Goal: Information Seeking & Learning: Learn about a topic

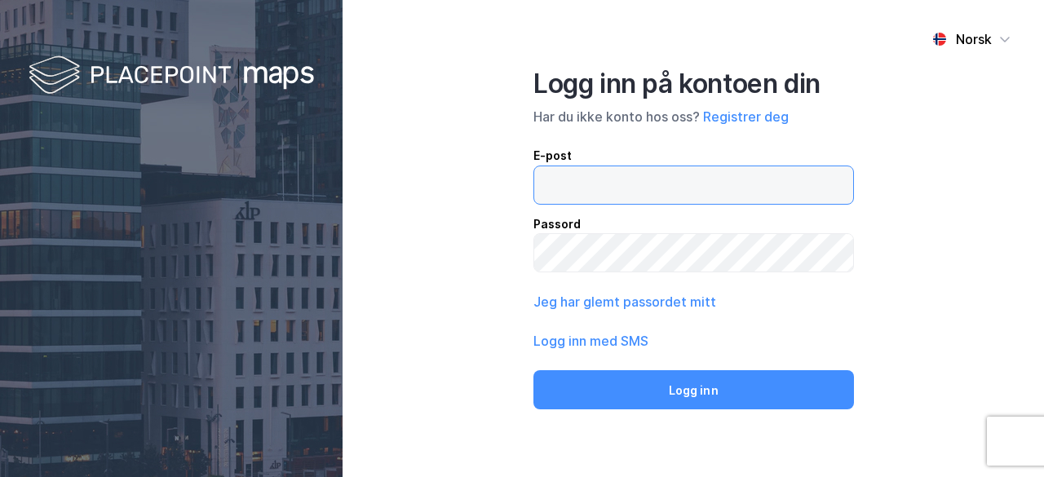
click at [672, 187] on input "email" at bounding box center [693, 185] width 319 height 38
type input "[EMAIL_ADDRESS][DOMAIN_NAME]"
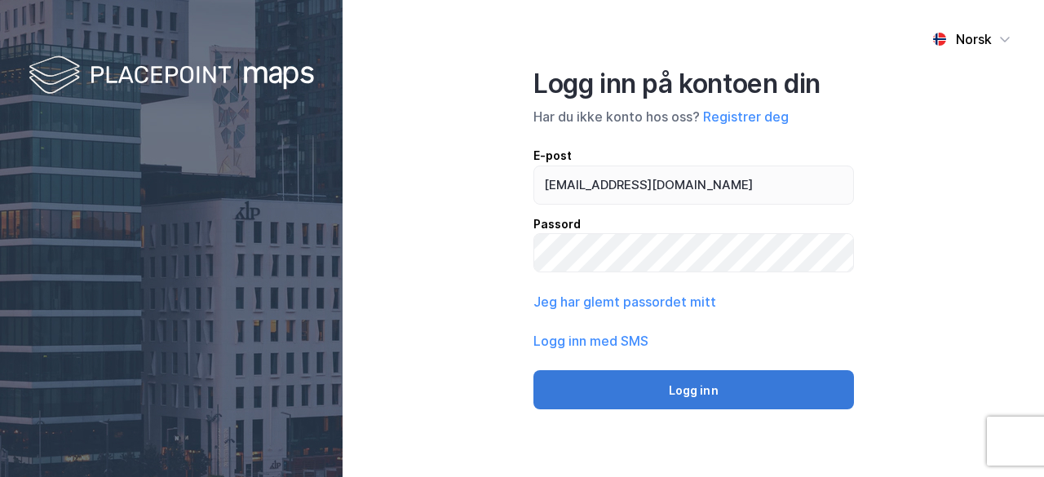
click at [638, 389] on button "Logg inn" at bounding box center [694, 389] width 321 height 39
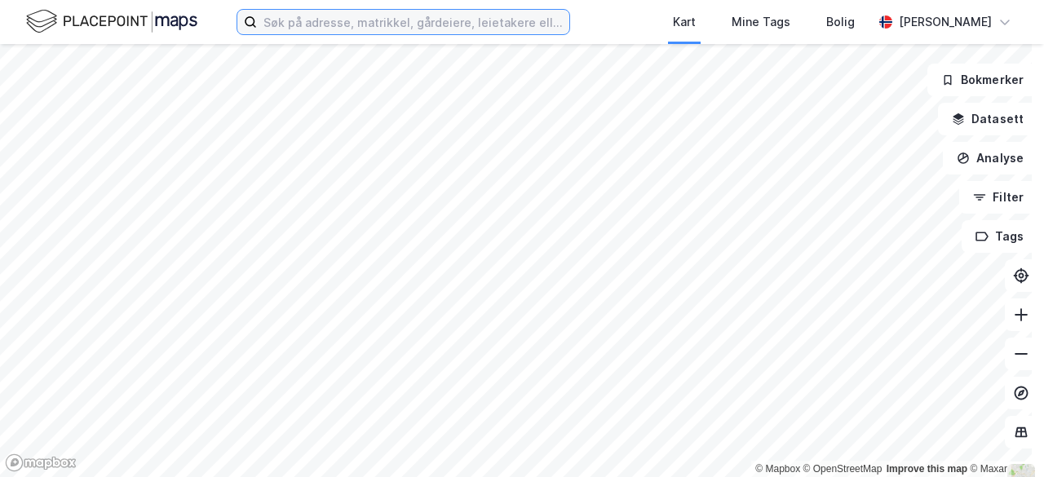
click at [459, 26] on input at bounding box center [413, 22] width 313 height 24
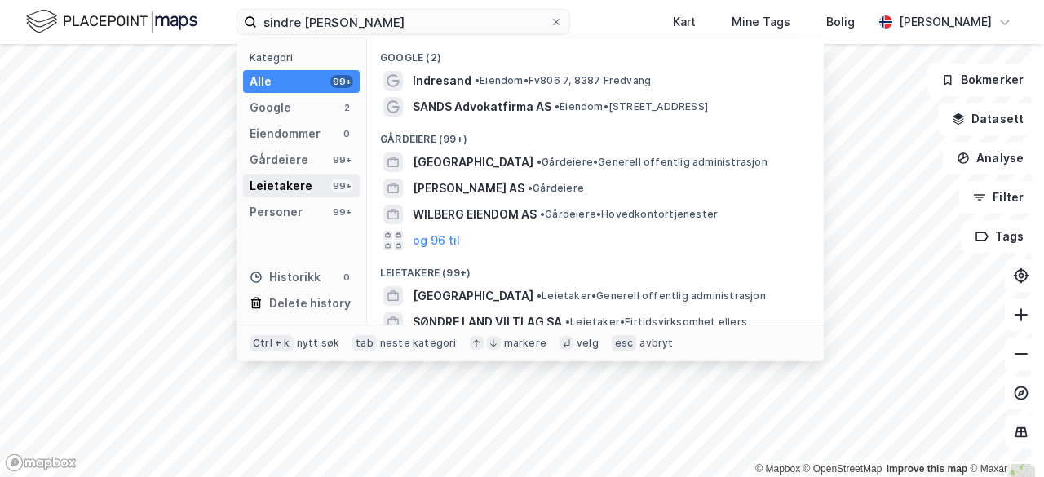
click at [303, 195] on div "Leietakere 99+" at bounding box center [301, 186] width 117 height 23
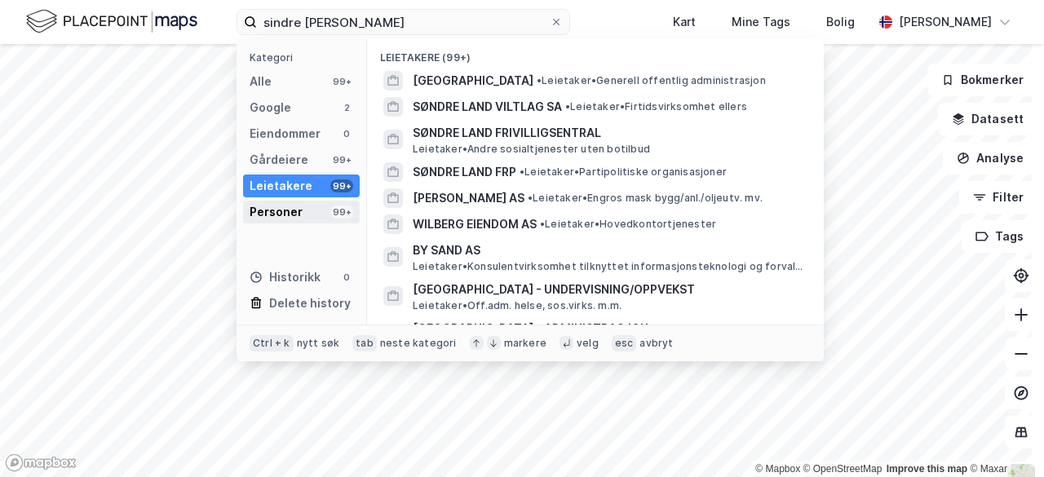
click at [297, 210] on div "Personer" at bounding box center [276, 212] width 53 height 20
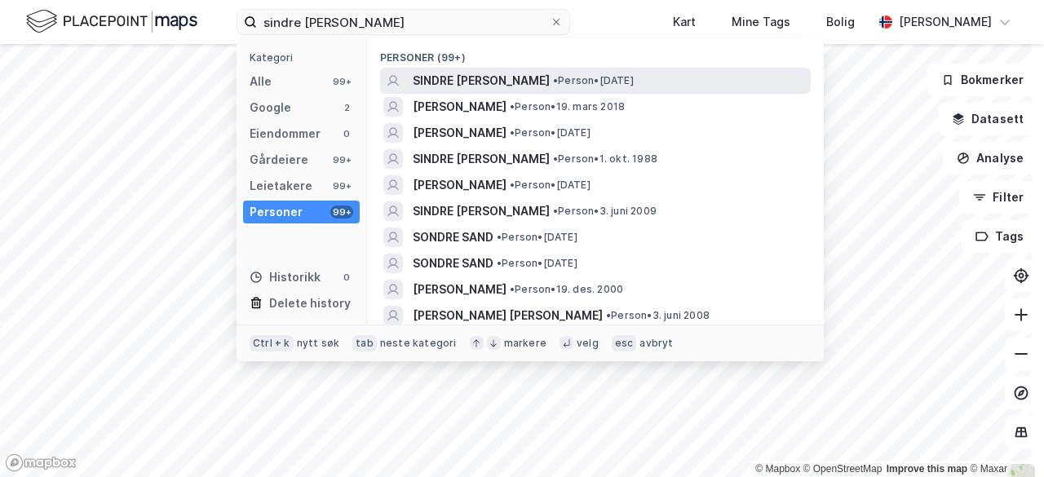
click at [495, 82] on span "SINDRE [PERSON_NAME]" at bounding box center [481, 81] width 137 height 20
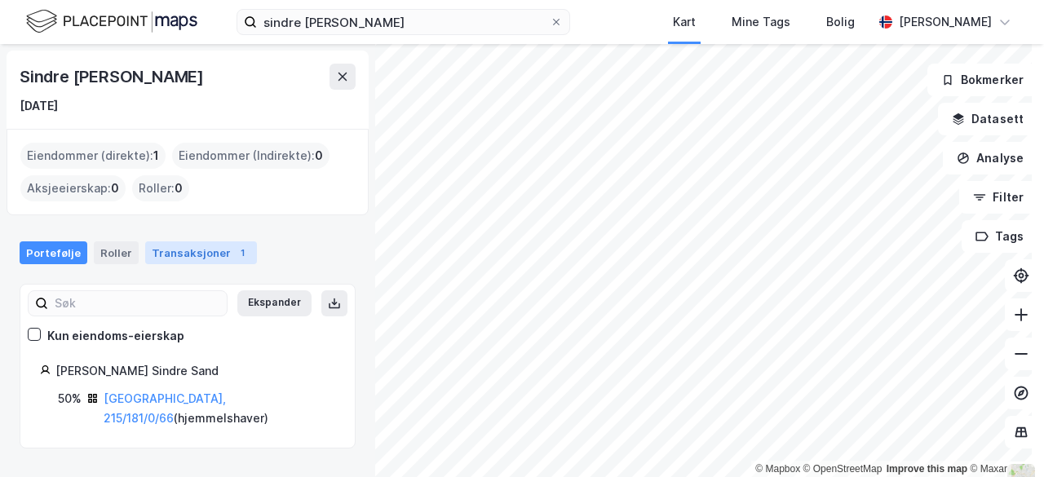
click at [234, 255] on div "1" at bounding box center [242, 253] width 16 height 16
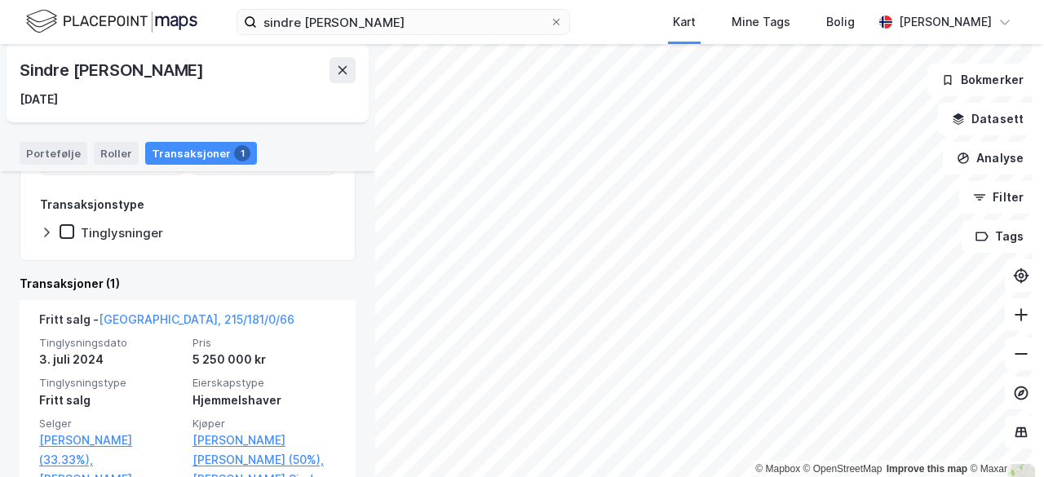
scroll to position [303, 0]
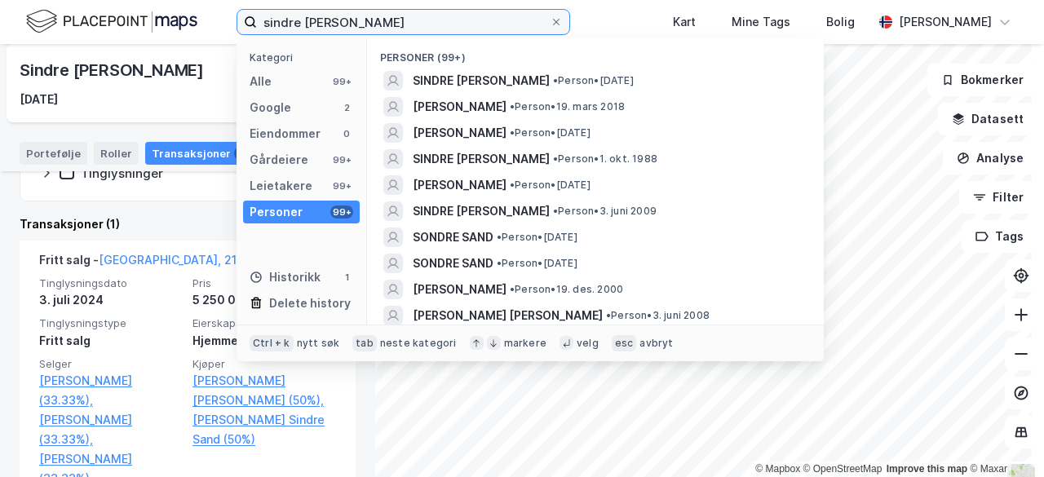
drag, startPoint x: 423, startPoint y: 16, endPoint x: 246, endPoint y: 24, distance: 177.3
click at [246, 24] on label "sindre [PERSON_NAME]" at bounding box center [404, 22] width 334 height 26
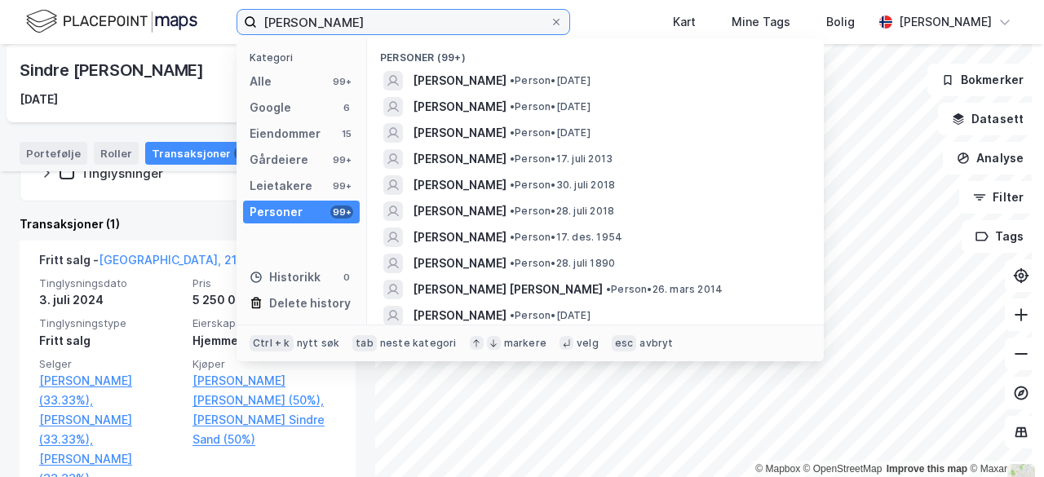
click at [305, 24] on input "[PERSON_NAME]" at bounding box center [403, 22] width 293 height 24
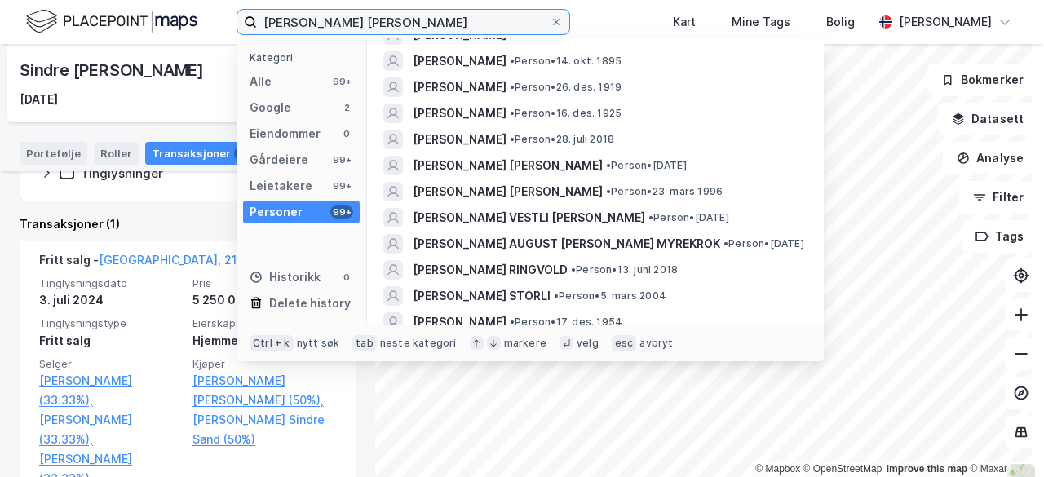
scroll to position [285, 0]
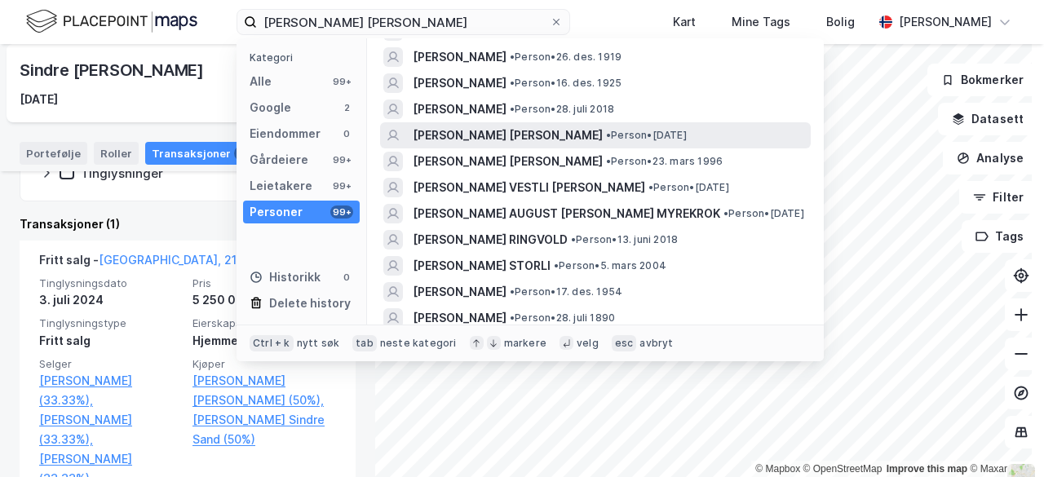
click at [558, 135] on span "[PERSON_NAME] [PERSON_NAME]" at bounding box center [508, 136] width 190 height 20
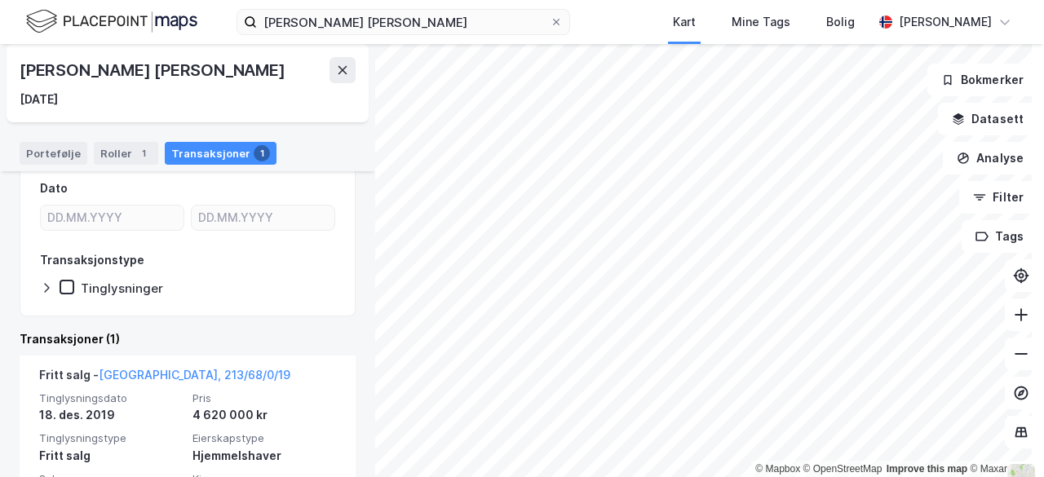
scroll to position [264, 0]
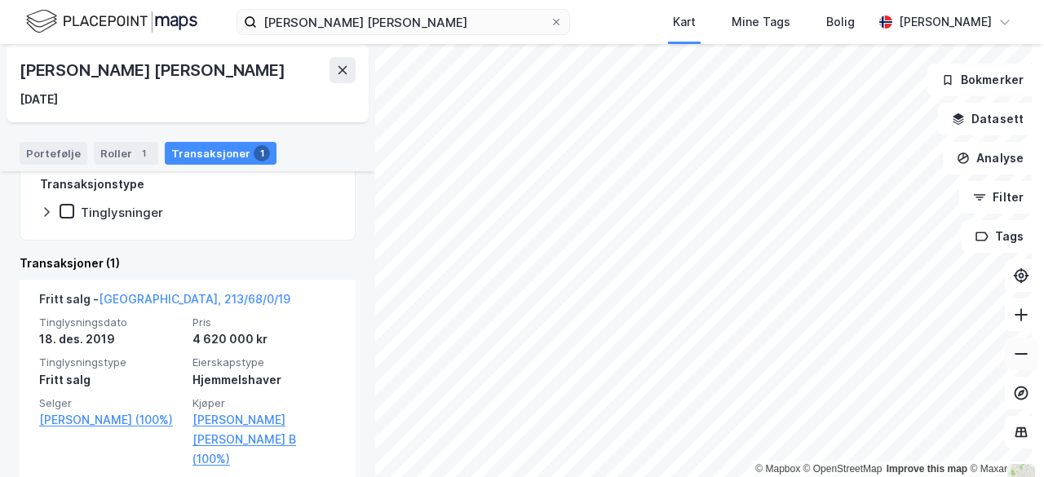
click at [1013, 356] on icon at bounding box center [1021, 354] width 16 height 16
click at [1013, 316] on icon at bounding box center [1021, 315] width 16 height 16
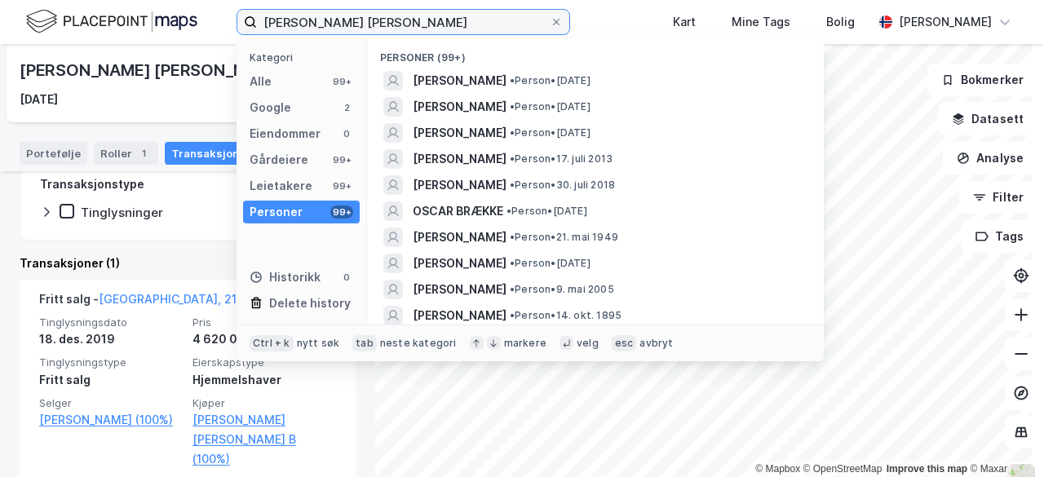
drag, startPoint x: 463, startPoint y: 25, endPoint x: 241, endPoint y: 0, distance: 223.4
click at [241, 0] on div "[PERSON_NAME] [PERSON_NAME] Kategori Alle 99+ Google 2 Eiendommer 0 Gårdeiere 9…" at bounding box center [522, 22] width 1044 height 44
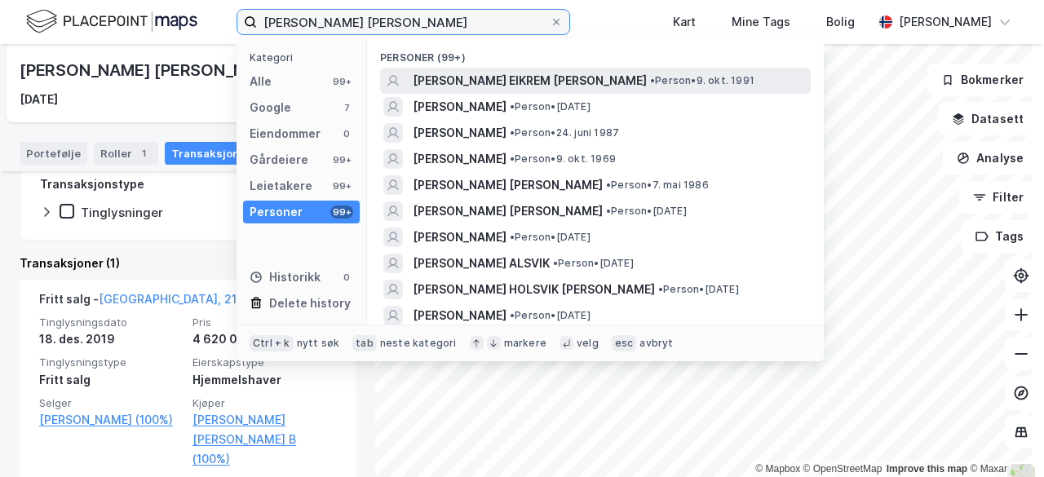
type input "[PERSON_NAME] [PERSON_NAME]"
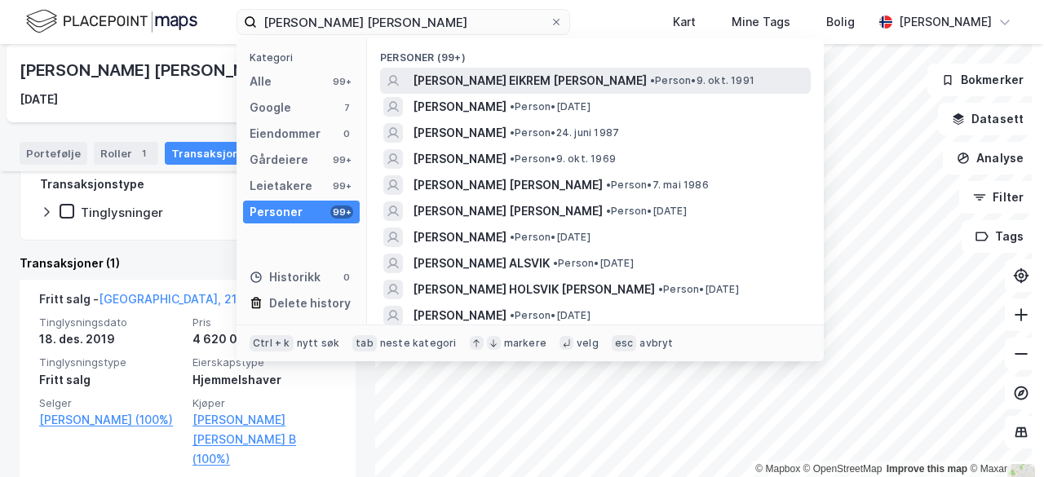
click at [488, 74] on span "[PERSON_NAME] EIKREM [PERSON_NAME]" at bounding box center [530, 81] width 234 height 20
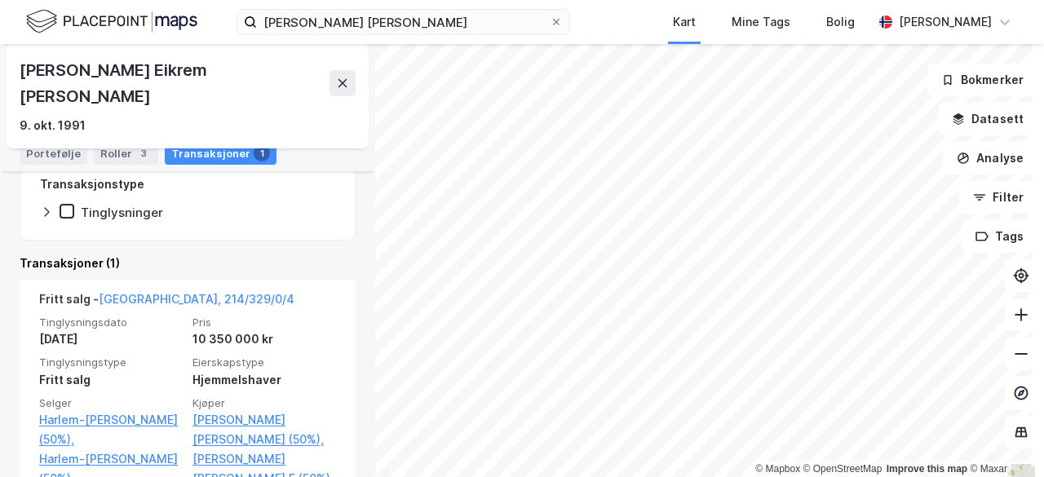
scroll to position [303, 0]
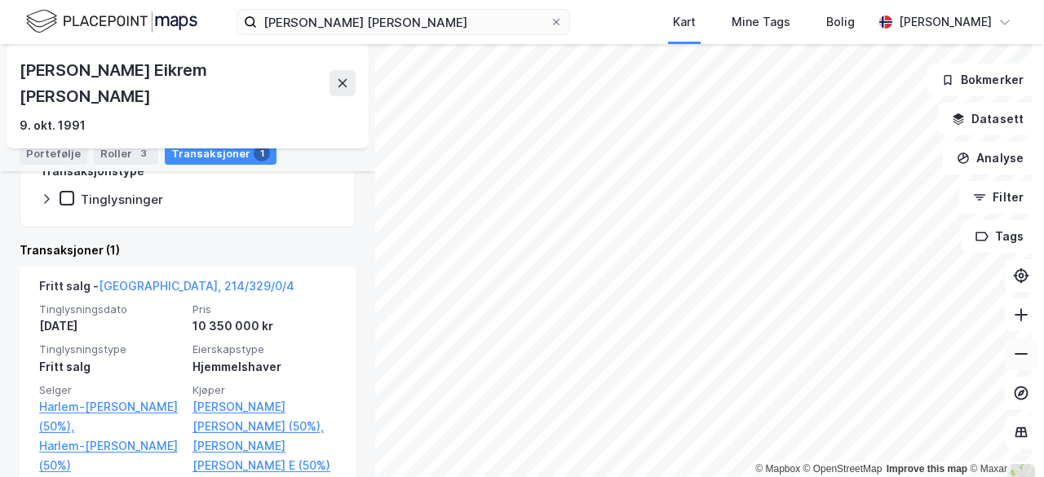
click at [1013, 353] on icon at bounding box center [1021, 354] width 16 height 16
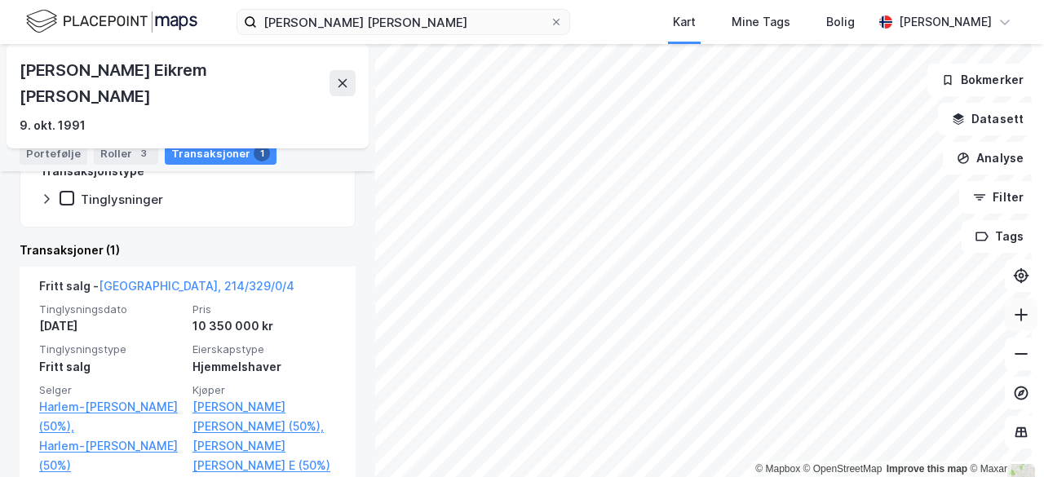
click at [1013, 317] on icon at bounding box center [1021, 315] width 16 height 16
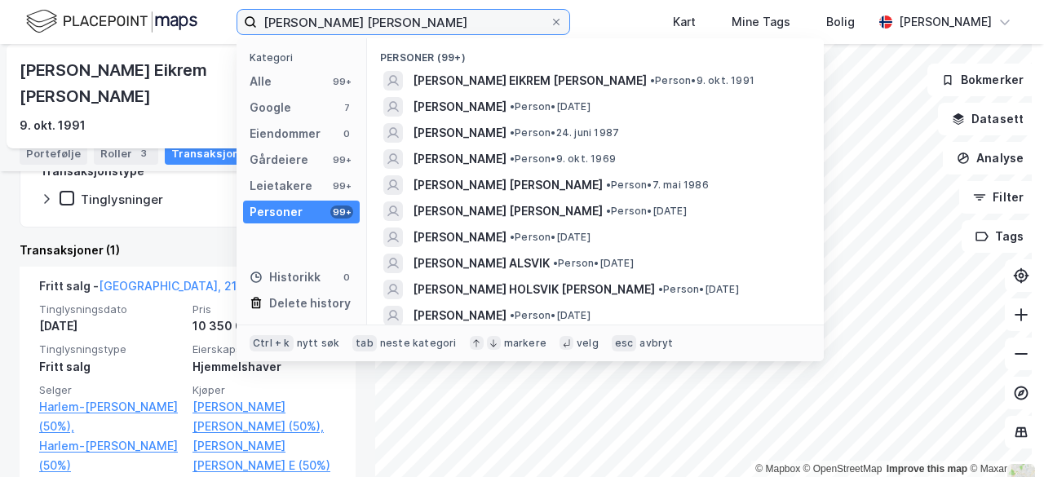
drag, startPoint x: 424, startPoint y: 26, endPoint x: 238, endPoint y: 16, distance: 185.5
click at [238, 16] on label "[PERSON_NAME] [PERSON_NAME]" at bounding box center [404, 22] width 334 height 26
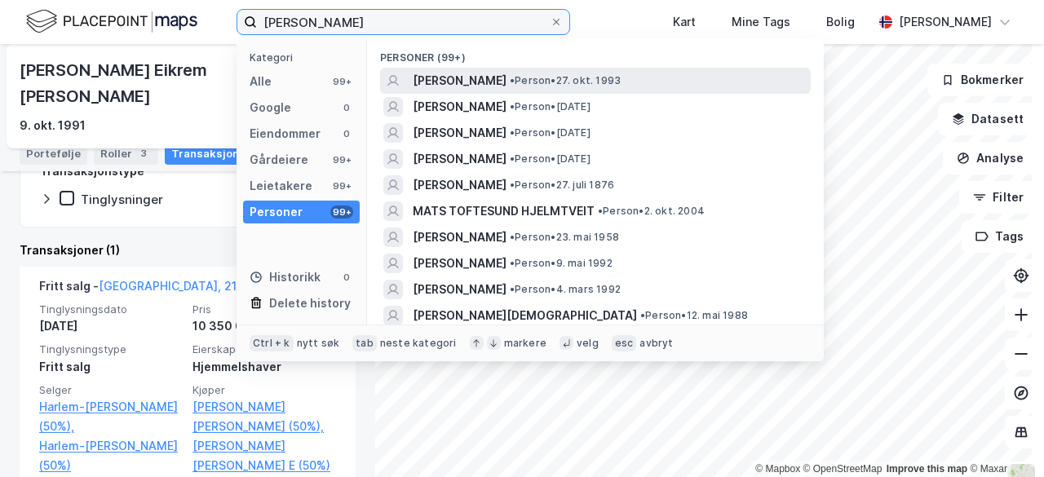
type input "[PERSON_NAME]"
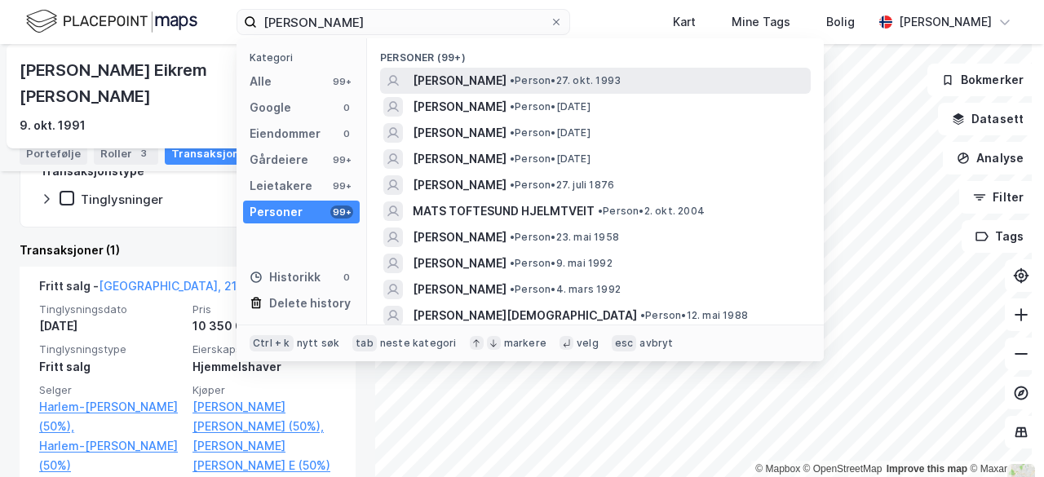
click at [507, 71] on span "[PERSON_NAME]" at bounding box center [460, 81] width 94 height 20
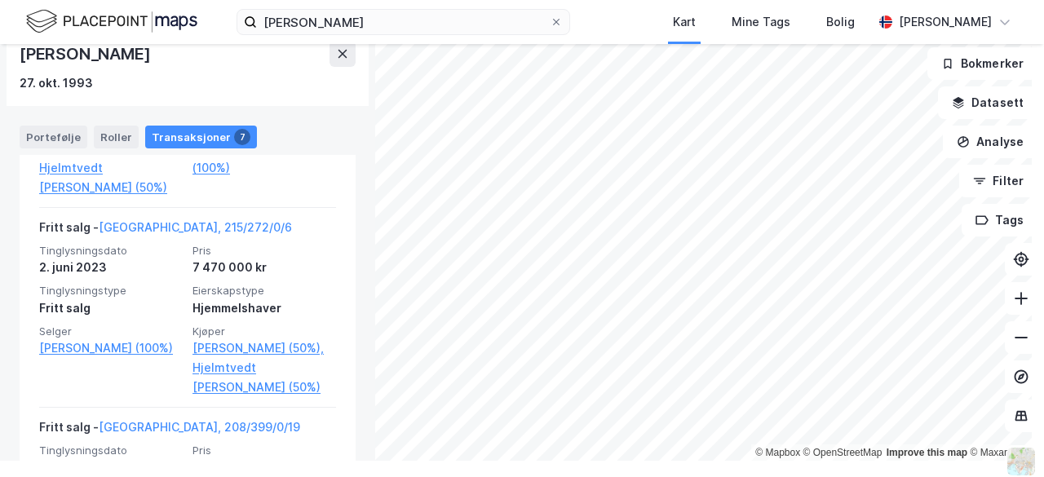
scroll to position [517, 0]
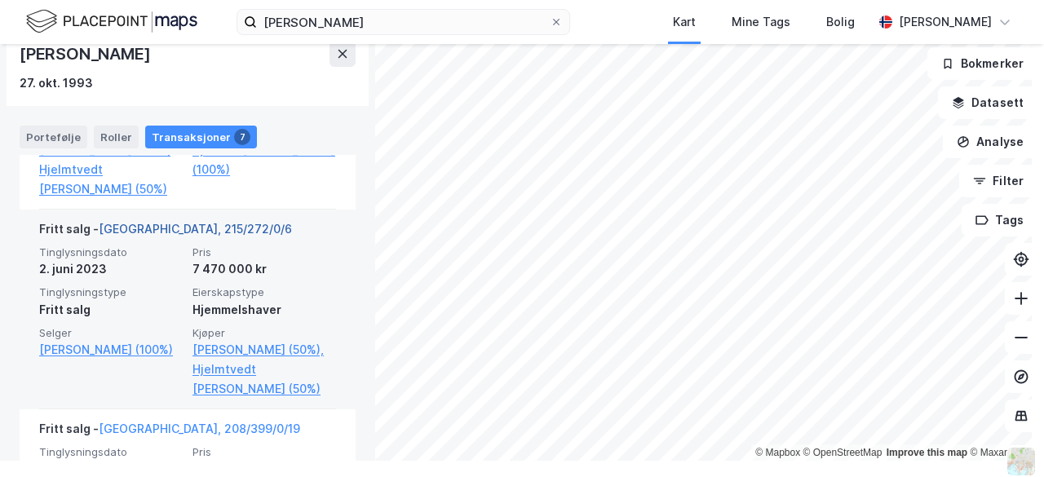
click at [182, 236] on link "[GEOGRAPHIC_DATA], 215/272/0/6" at bounding box center [195, 229] width 193 height 14
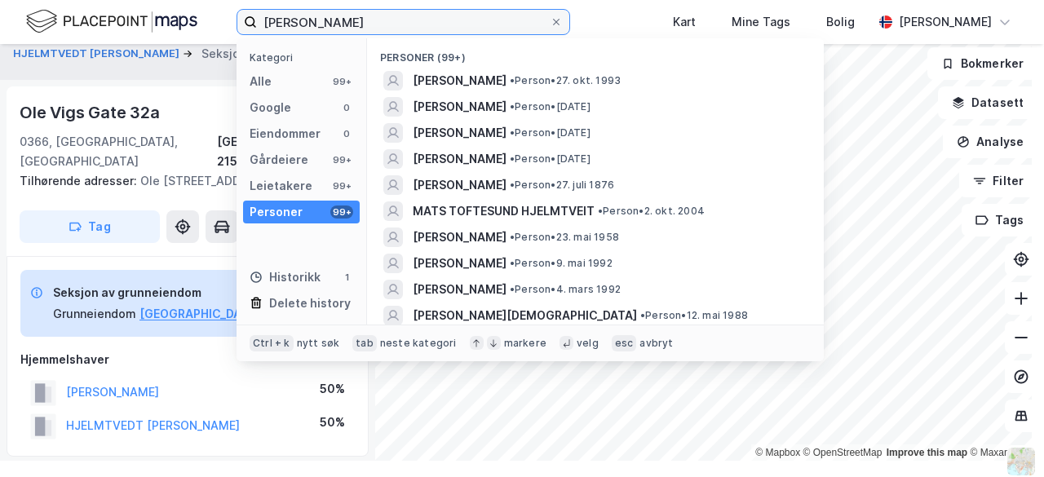
drag, startPoint x: 437, startPoint y: 22, endPoint x: 246, endPoint y: 13, distance: 191.2
click at [246, 13] on label "[PERSON_NAME]" at bounding box center [404, 22] width 334 height 26
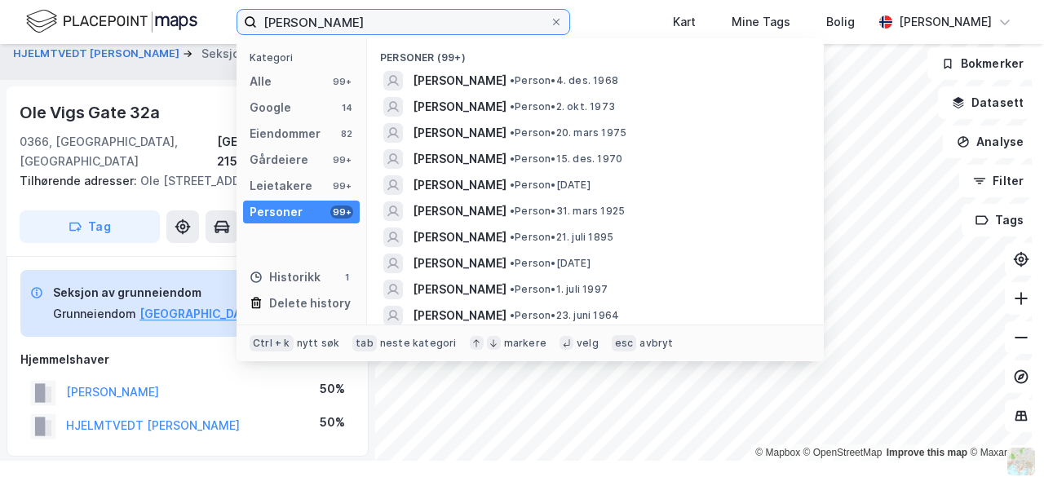
click at [358, 21] on input "[PERSON_NAME]" at bounding box center [403, 22] width 293 height 24
type input "[PERSON_NAME]"
drag, startPoint x: 415, startPoint y: 26, endPoint x: 227, endPoint y: 25, distance: 188.5
click at [227, 25] on div "[PERSON_NAME] Kategori Alle 99+ Google 14 Eiendommer 82 Gårdeiere 99+ Leietaker…" at bounding box center [522, 22] width 1044 height 44
paste input "Synne [PERSON_NAME]"
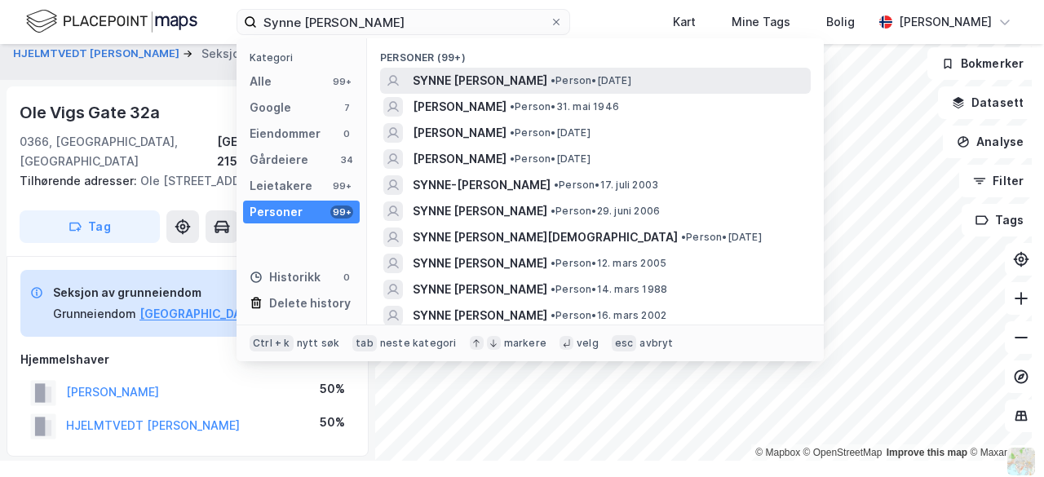
click at [465, 73] on span "SYNNE [PERSON_NAME]" at bounding box center [480, 81] width 135 height 20
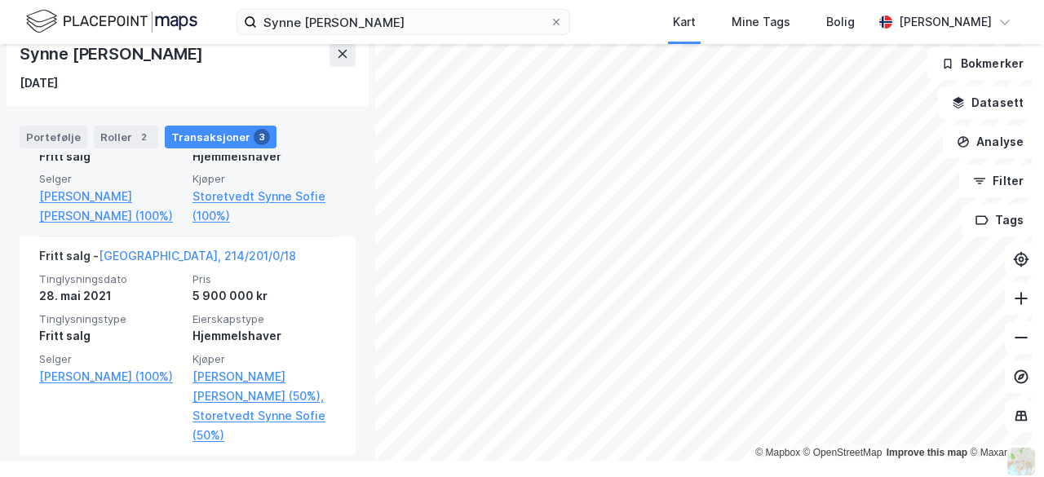
scroll to position [702, 0]
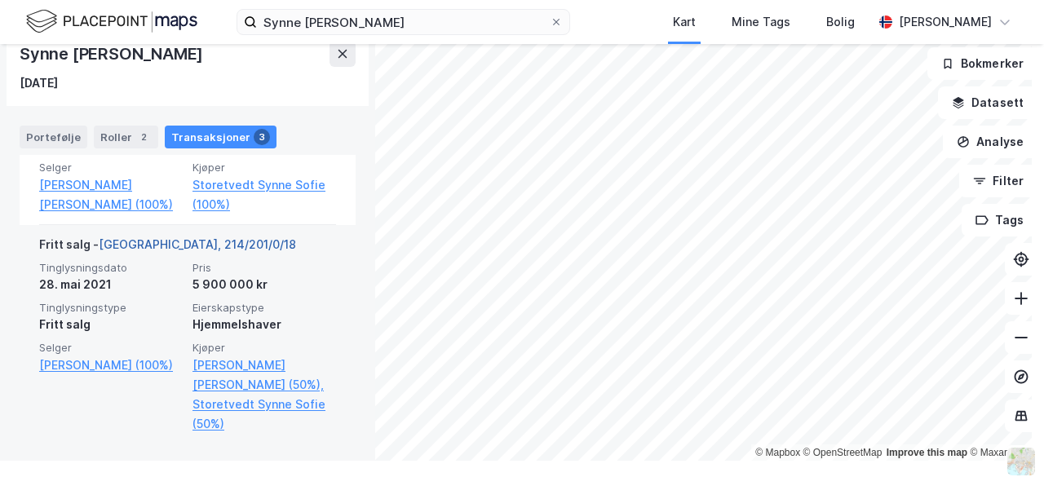
click at [168, 246] on link "[GEOGRAPHIC_DATA], 214/201/0/18" at bounding box center [197, 244] width 197 height 14
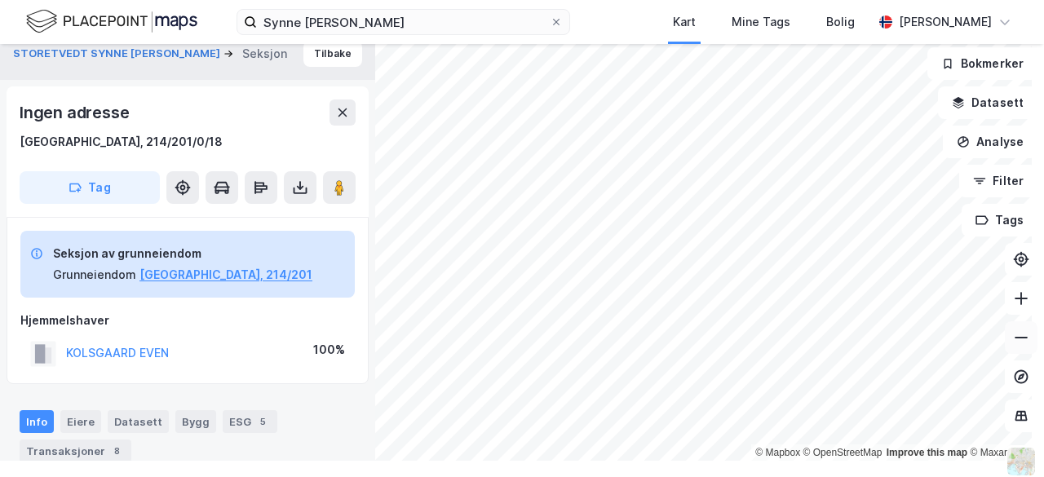
click at [1013, 339] on icon at bounding box center [1021, 338] width 16 height 16
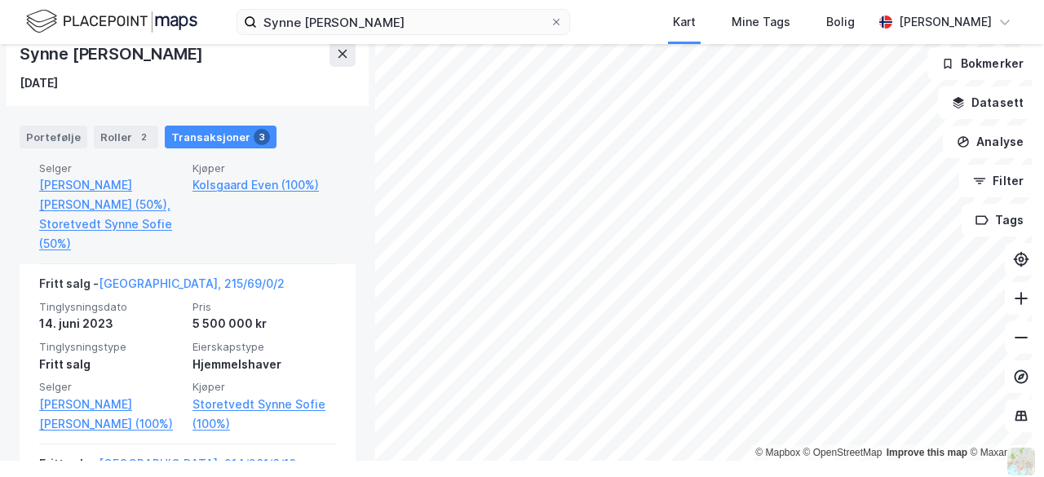
scroll to position [463, 0]
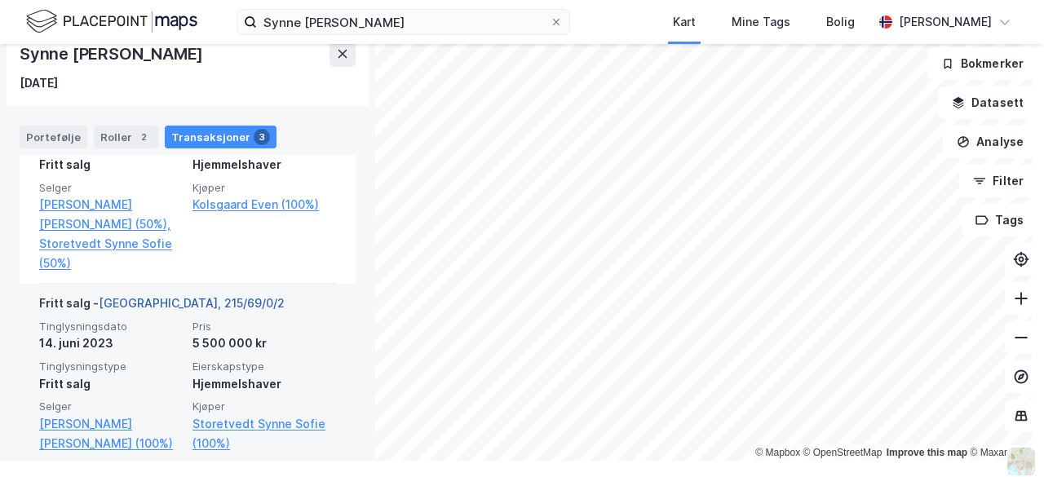
click at [165, 297] on link "[GEOGRAPHIC_DATA], 215/69/0/2" at bounding box center [192, 303] width 186 height 14
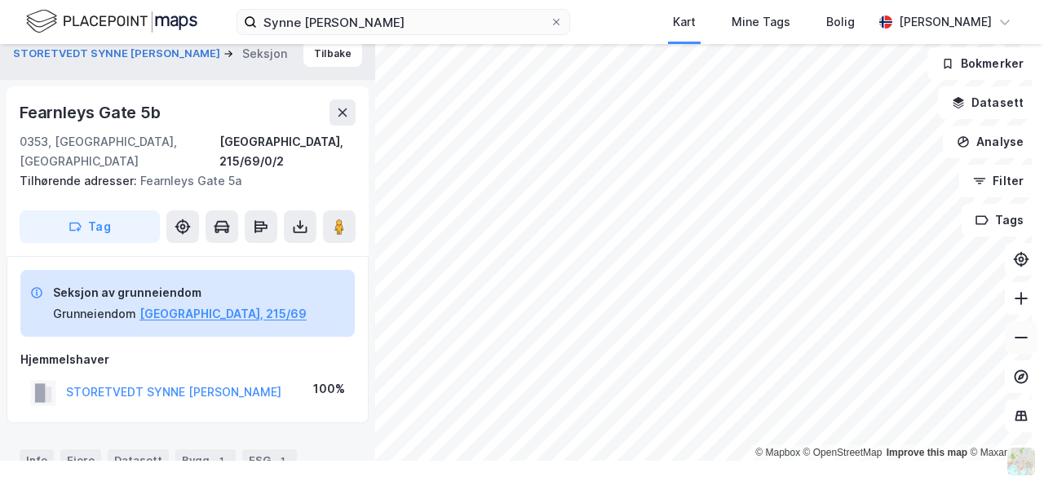
click at [1015, 337] on icon at bounding box center [1021, 338] width 13 height 2
click at [1010, 306] on button at bounding box center [1021, 298] width 33 height 33
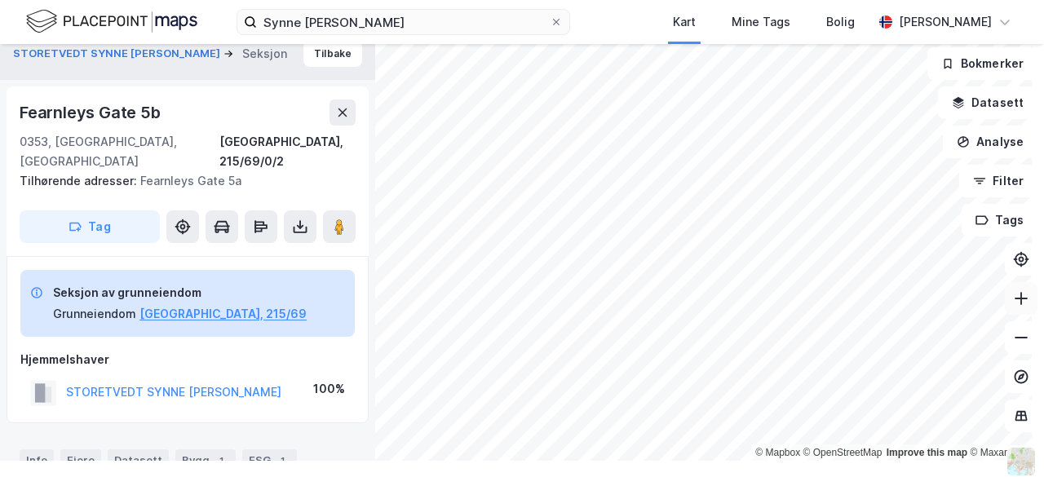
click at [1010, 306] on button at bounding box center [1021, 298] width 33 height 33
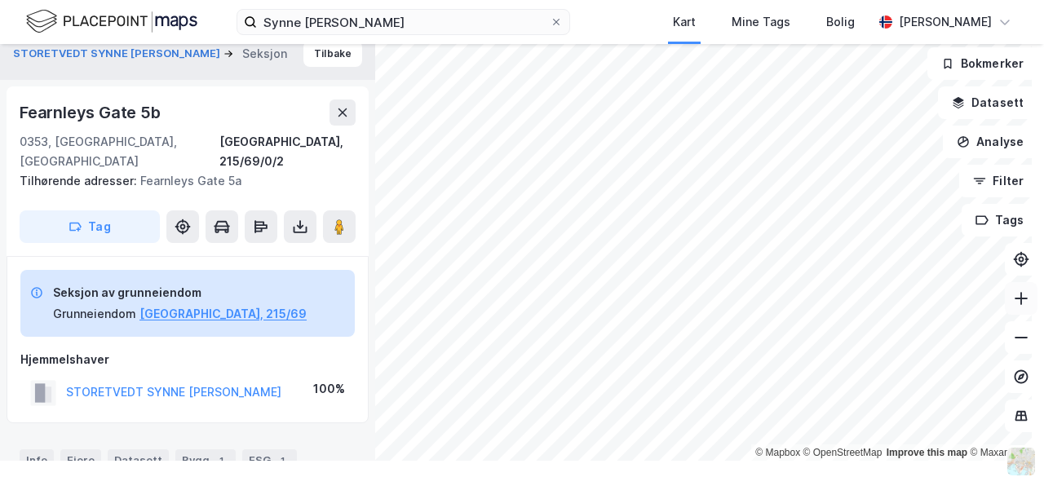
click at [1010, 306] on button at bounding box center [1021, 298] width 33 height 33
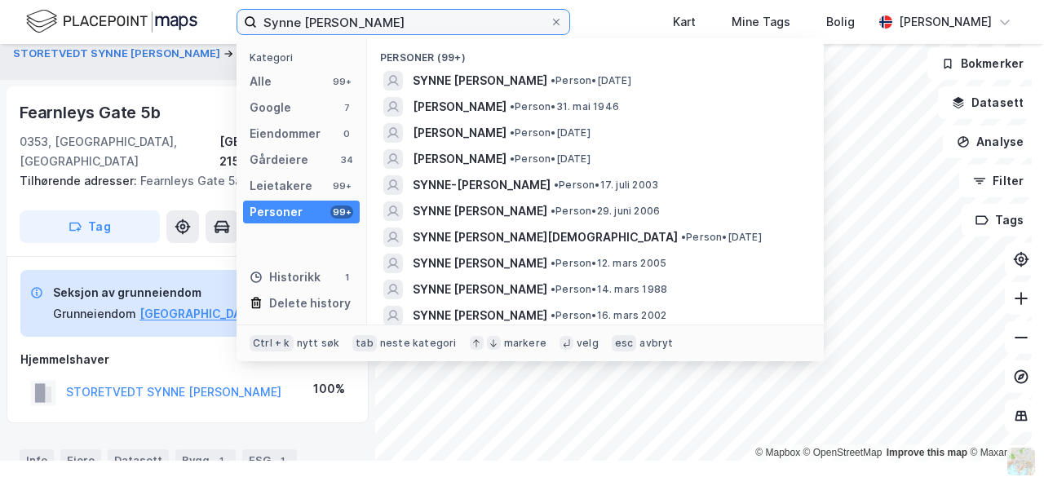
drag, startPoint x: 450, startPoint y: 22, endPoint x: 215, endPoint y: 7, distance: 234.7
click at [215, 7] on div "Synne Sofie Storetvedt Kategori Alle 99+ Google 7 Eiendommer 0 Gårdeiere 34 Lei…" at bounding box center [522, 22] width 1044 height 44
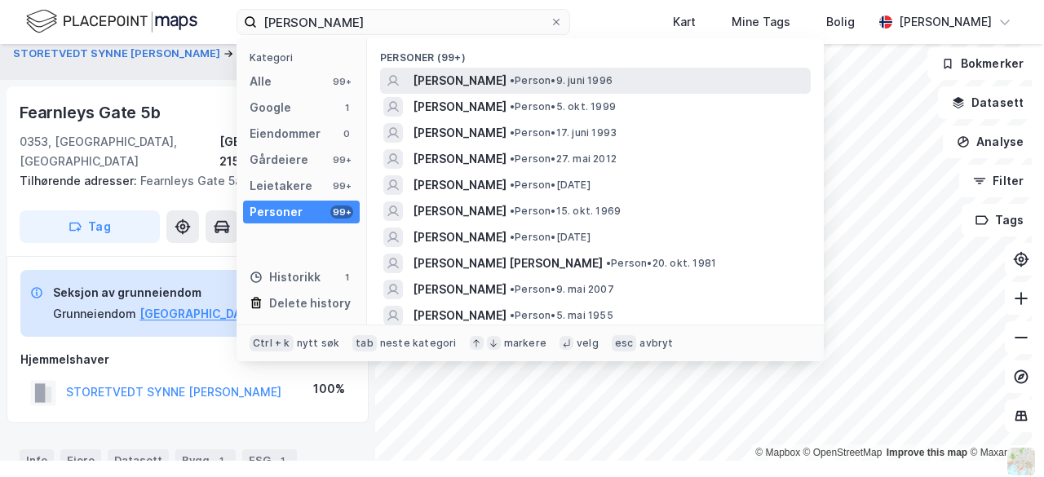
click at [454, 74] on span "[PERSON_NAME]" at bounding box center [460, 81] width 94 height 20
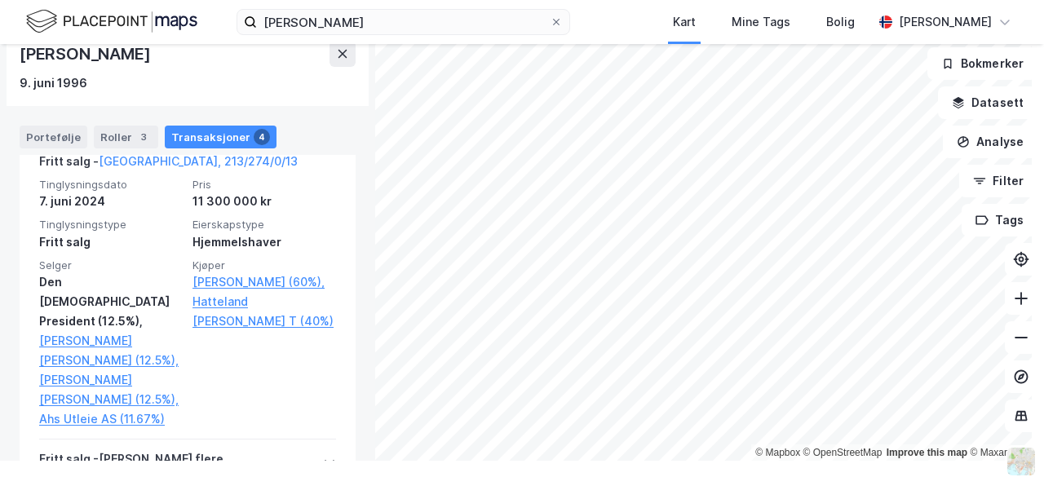
scroll to position [979, 0]
click at [323, 450] on div at bounding box center [329, 463] width 13 height 26
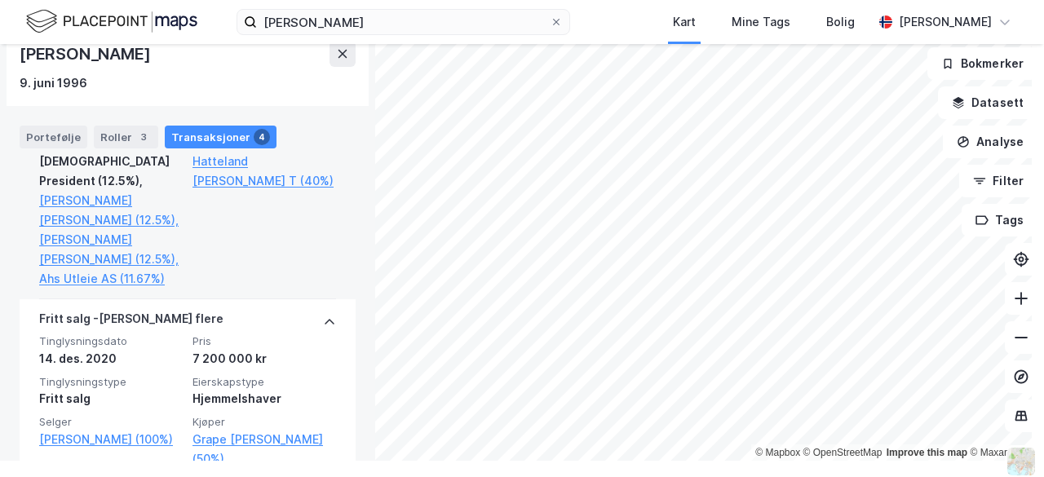
scroll to position [1120, 0]
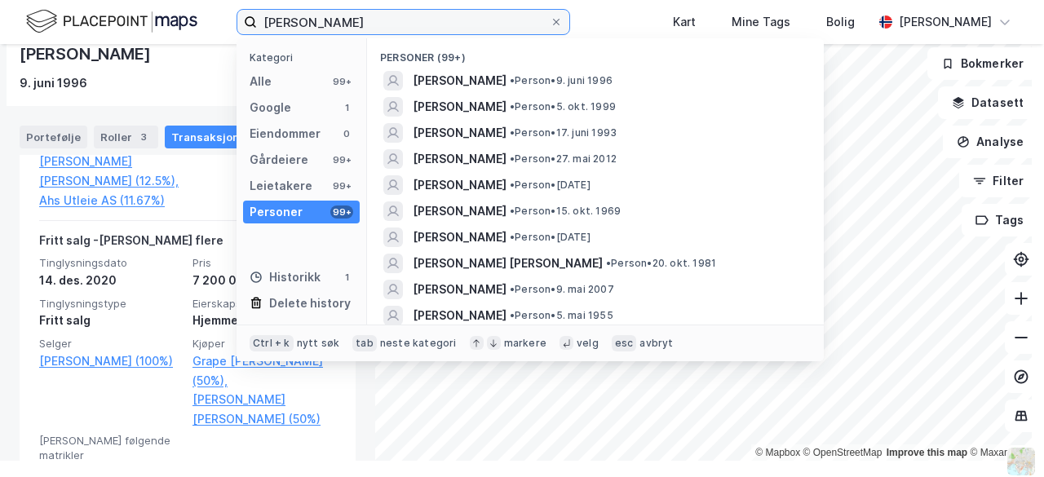
drag, startPoint x: 384, startPoint y: 25, endPoint x: 211, endPoint y: 22, distance: 172.2
click at [211, 22] on div "[PERSON_NAME] Kategori Alle 99+ Google 1 Eiendommer 0 Gårdeiere 99+ Leietakere …" at bounding box center [522, 22] width 1044 height 44
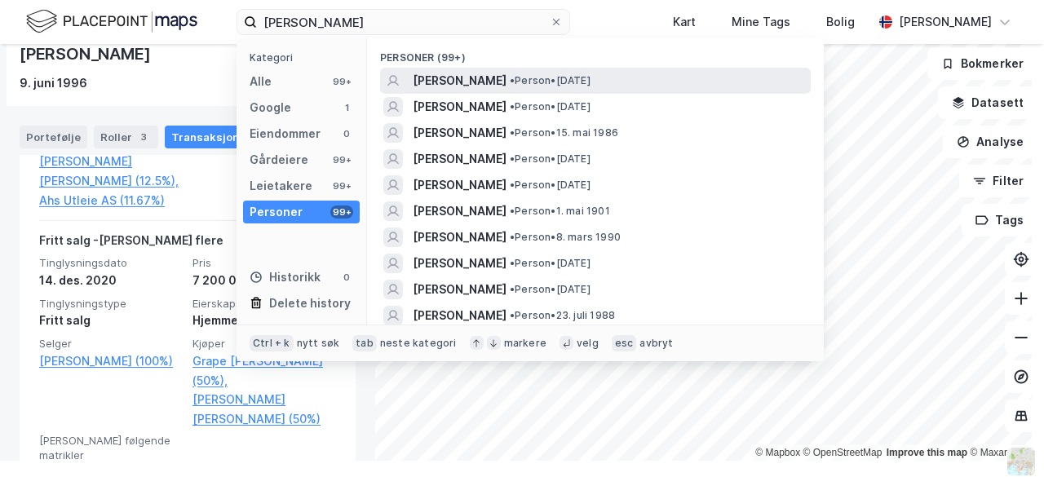
click at [480, 74] on span "[PERSON_NAME]" at bounding box center [460, 81] width 94 height 20
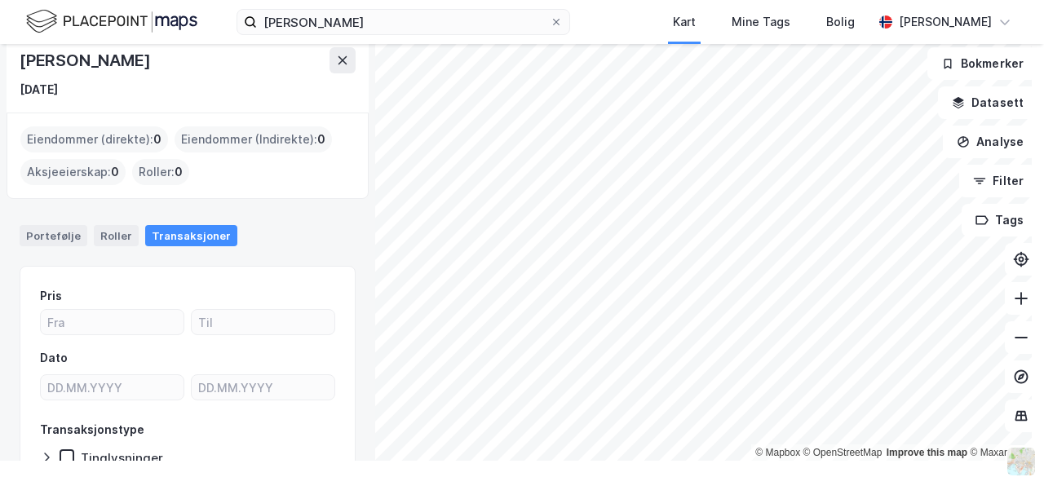
scroll to position [156, 0]
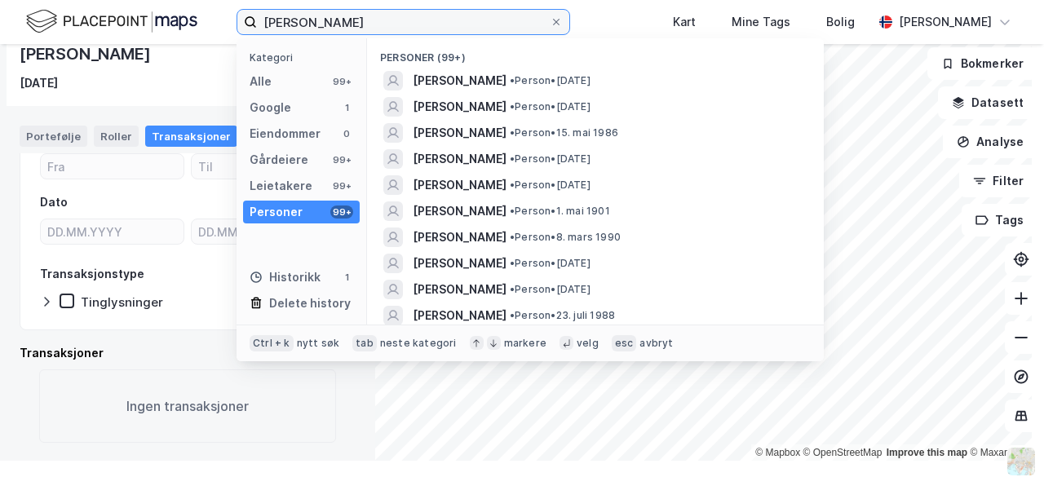
drag, startPoint x: 405, startPoint y: 20, endPoint x: 209, endPoint y: 8, distance: 196.2
click at [209, 8] on div "[PERSON_NAME] Kategori Alle 99+ Google 1 Eiendommer 0 Gårdeiere 99+ Leietakere …" at bounding box center [522, 22] width 1044 height 44
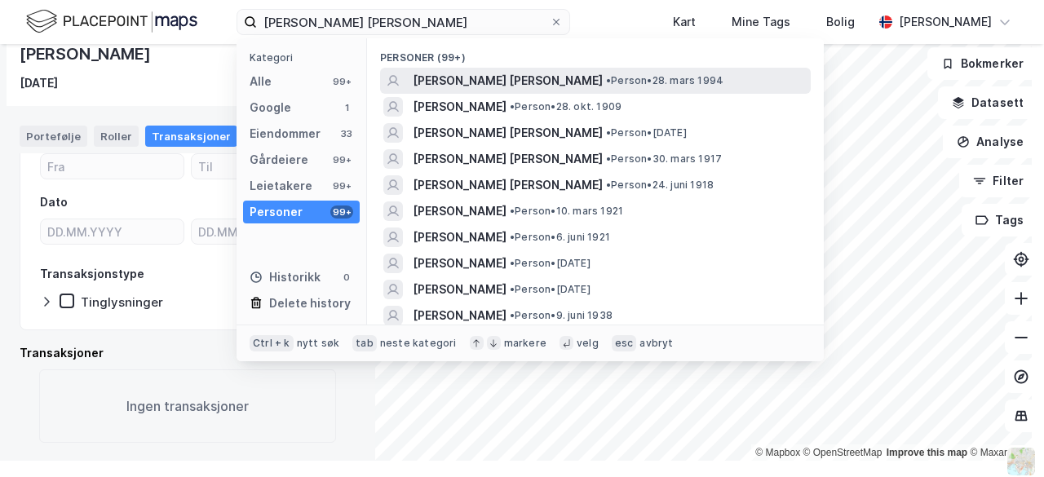
click at [529, 82] on span "[PERSON_NAME] [PERSON_NAME]" at bounding box center [508, 81] width 190 height 20
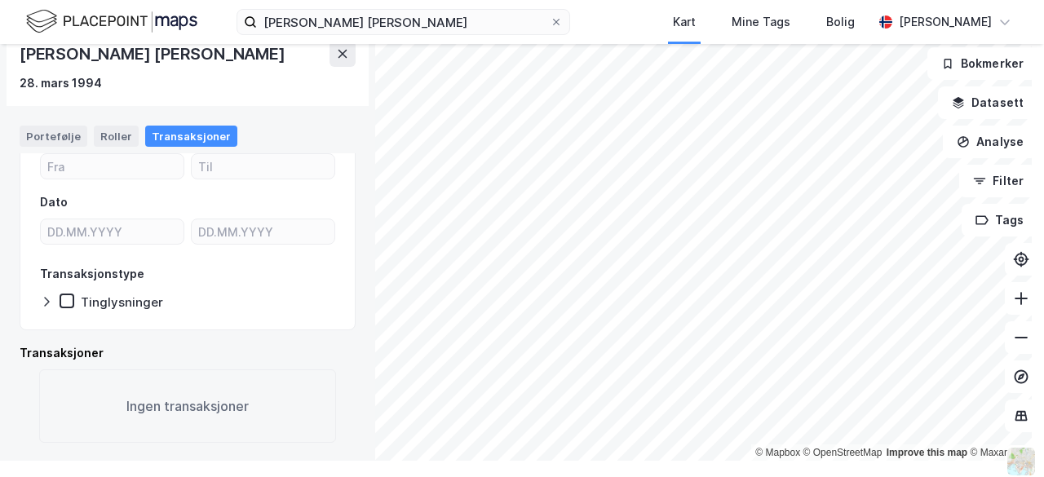
scroll to position [151, 0]
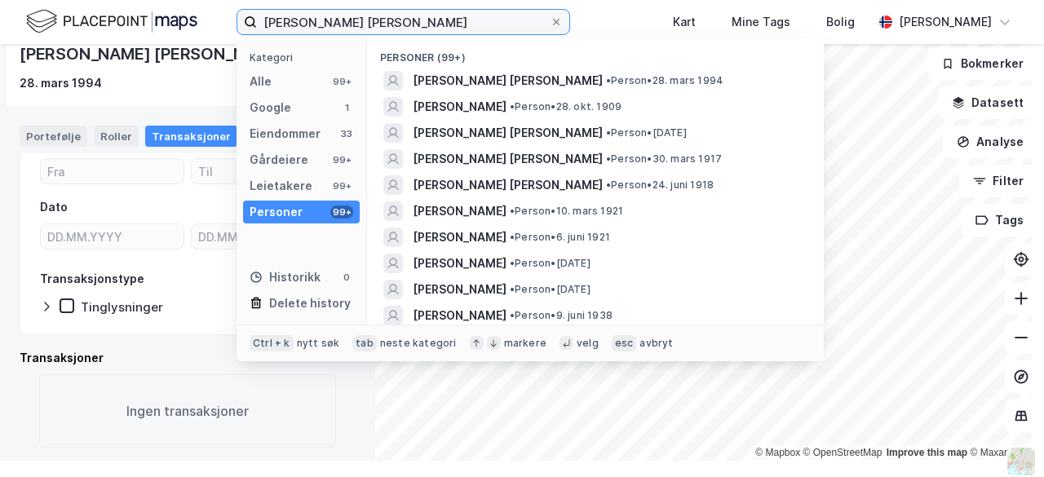
drag, startPoint x: 375, startPoint y: 27, endPoint x: 235, endPoint y: 16, distance: 140.8
click at [235, 16] on div "[PERSON_NAME] [PERSON_NAME] Kategori Alle 99+ Google 1 Eiendommer 33 Gårdeiere …" at bounding box center [522, 22] width 1044 height 44
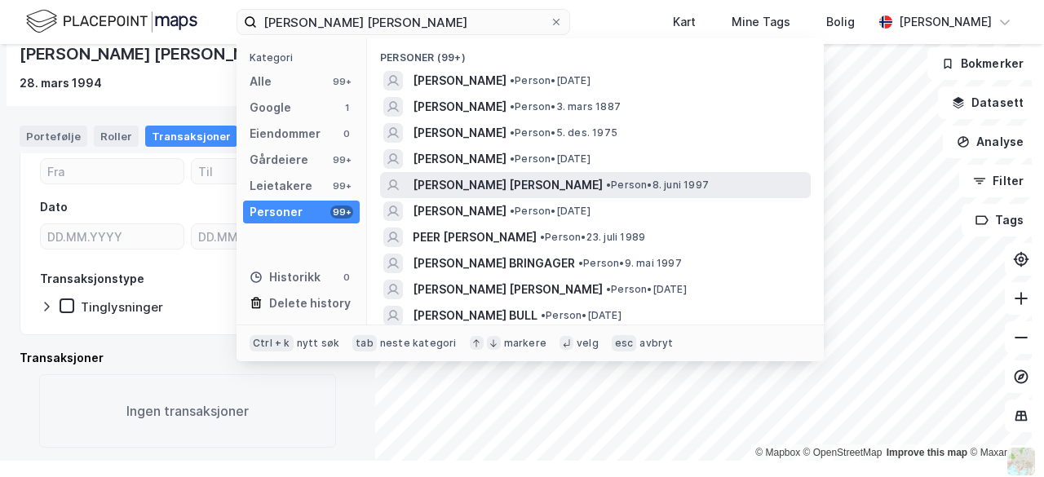
click at [548, 182] on span "[PERSON_NAME] [PERSON_NAME]" at bounding box center [508, 185] width 190 height 20
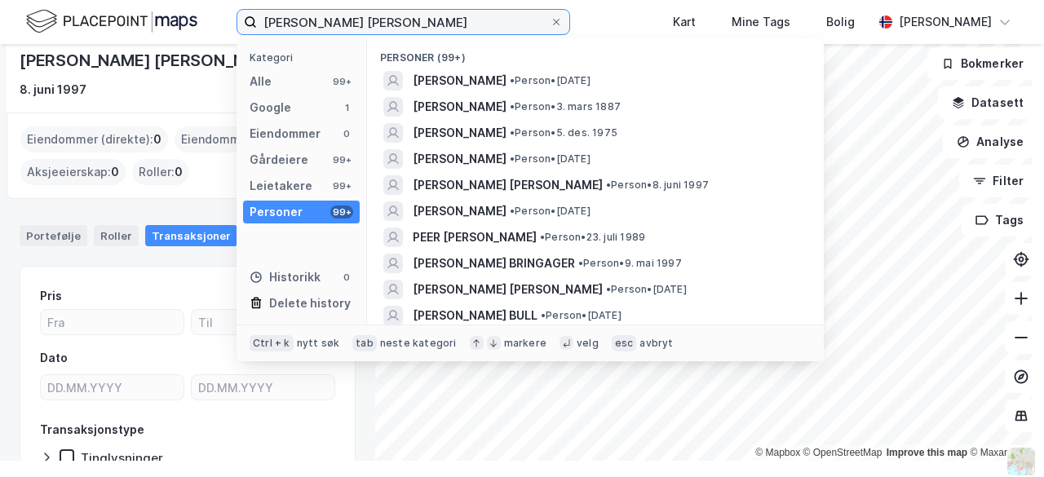
drag, startPoint x: 429, startPoint y: 14, endPoint x: 152, endPoint y: -21, distance: 279.6
click at [152, 0] on html "[PERSON_NAME] [PERSON_NAME] Kategori Alle 99+ Google 1 Eiendommer 0 Gårdeiere 9…" at bounding box center [522, 238] width 1044 height 477
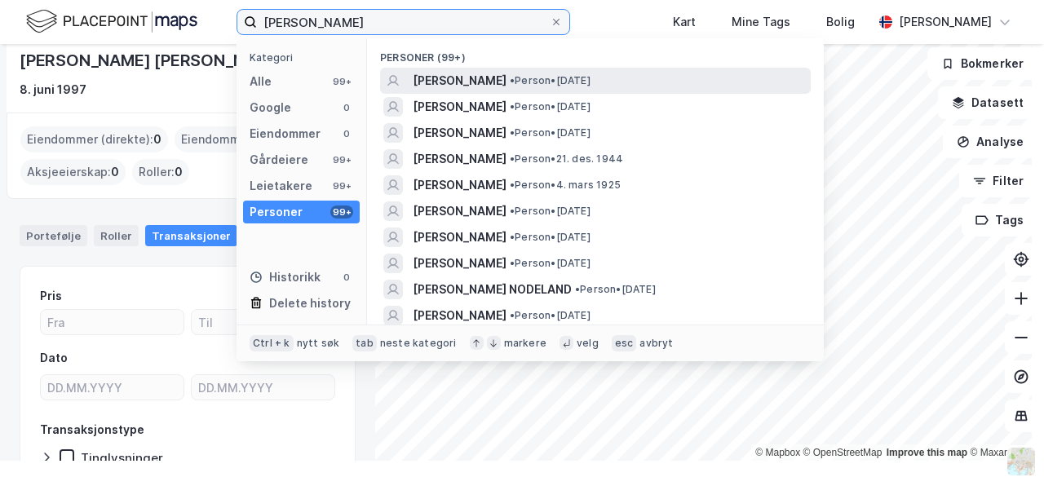
type input "[PERSON_NAME]"
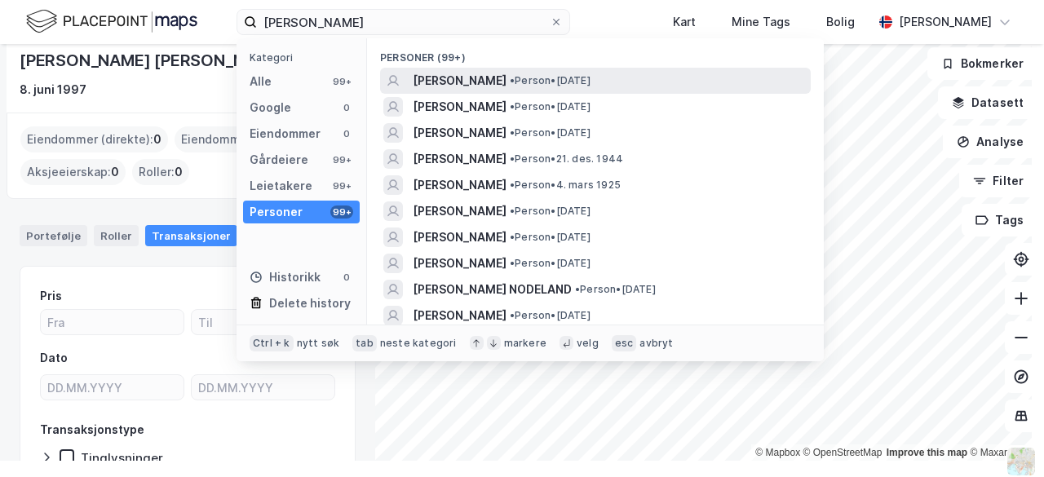
click at [534, 72] on div "[PERSON_NAME] • Person • [DATE]" at bounding box center [610, 81] width 395 height 20
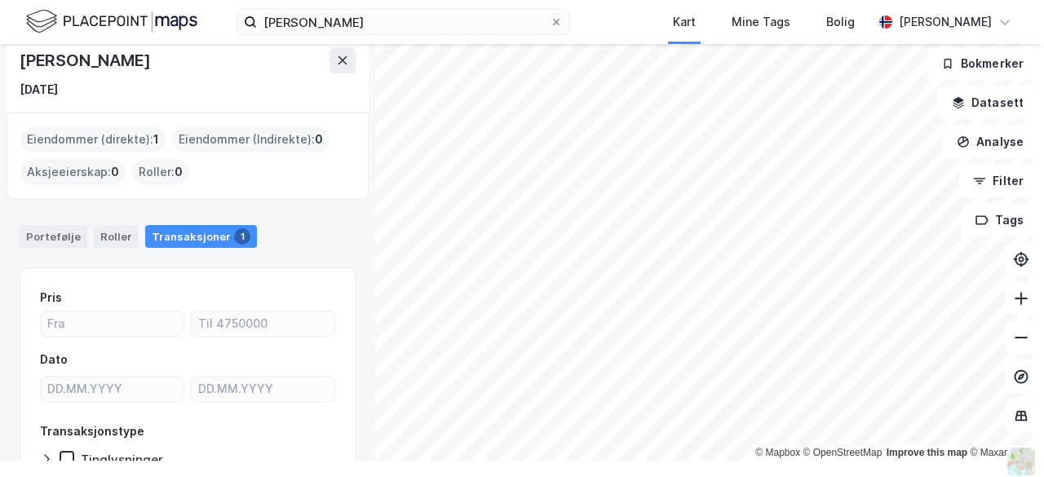
scroll to position [283, 0]
